Goal: Task Accomplishment & Management: Manage account settings

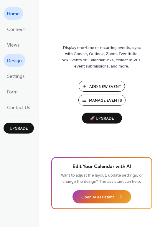
click at [13, 57] on span "Design" at bounding box center [14, 60] width 15 height 9
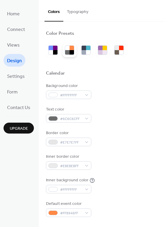
click at [68, 51] on div at bounding box center [67, 52] width 4 height 4
click at [70, 51] on div at bounding box center [72, 52] width 4 height 4
click at [101, 51] on div at bounding box center [100, 52] width 4 height 4
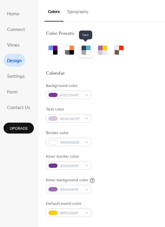
click at [83, 50] on div at bounding box center [84, 52] width 4 height 4
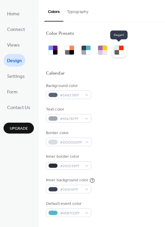
click at [120, 51] on div at bounding box center [121, 52] width 4 height 4
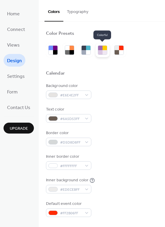
click at [103, 51] on div at bounding box center [105, 52] width 4 height 4
click at [104, 52] on div at bounding box center [105, 52] width 4 height 4
click at [101, 52] on div at bounding box center [100, 52] width 4 height 4
click at [105, 48] on div at bounding box center [105, 48] width 4 height 4
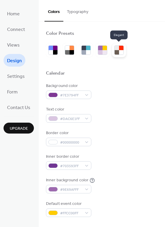
click at [118, 48] on div at bounding box center [117, 48] width 4 height 4
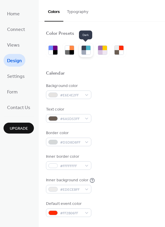
click at [85, 48] on div at bounding box center [84, 48] width 4 height 4
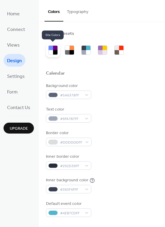
click at [52, 51] on div at bounding box center [51, 52] width 4 height 4
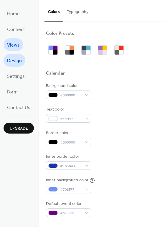
click at [16, 45] on span "Views" at bounding box center [13, 45] width 13 height 9
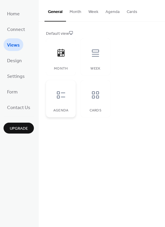
click at [61, 93] on icon at bounding box center [61, 94] width 8 height 7
click at [95, 93] on icon at bounding box center [95, 94] width 9 height 9
click at [68, 60] on div at bounding box center [61, 53] width 18 height 18
click at [75, 12] on button "Month" at bounding box center [75, 10] width 19 height 21
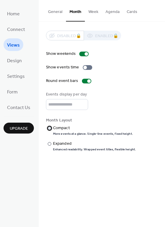
click at [50, 130] on div at bounding box center [50, 129] width 4 height 4
click at [91, 14] on button "Week" at bounding box center [93, 10] width 17 height 21
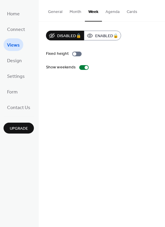
click at [111, 14] on button "Agenda" at bounding box center [112, 10] width 21 height 21
